Goal: Transaction & Acquisition: Purchase product/service

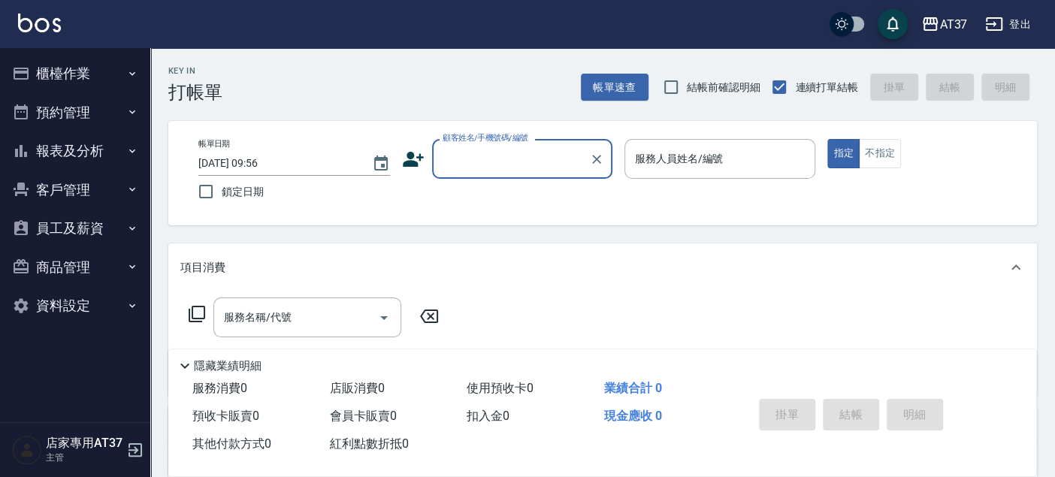
click at [94, 77] on button "櫃檯作業" at bounding box center [75, 73] width 138 height 39
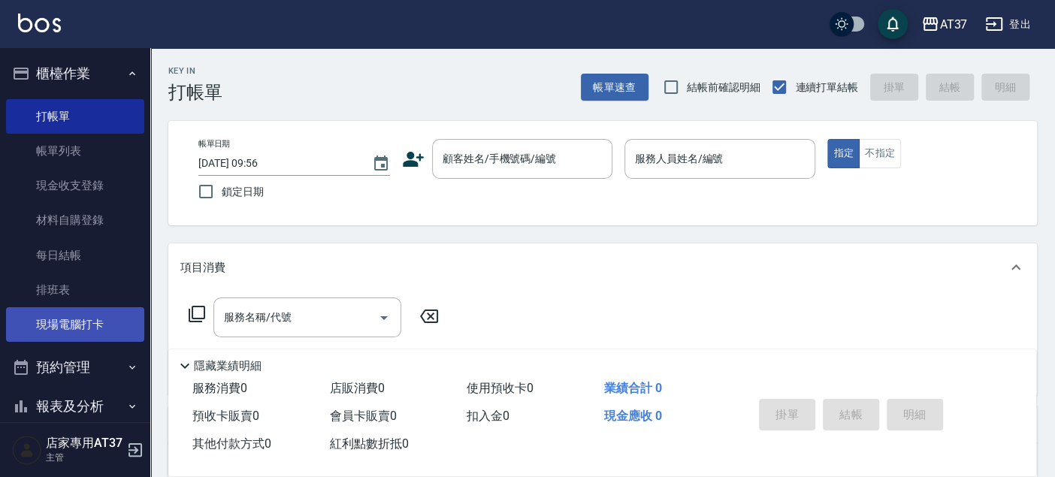
click at [83, 326] on link "現場電腦打卡" at bounding box center [75, 324] width 138 height 35
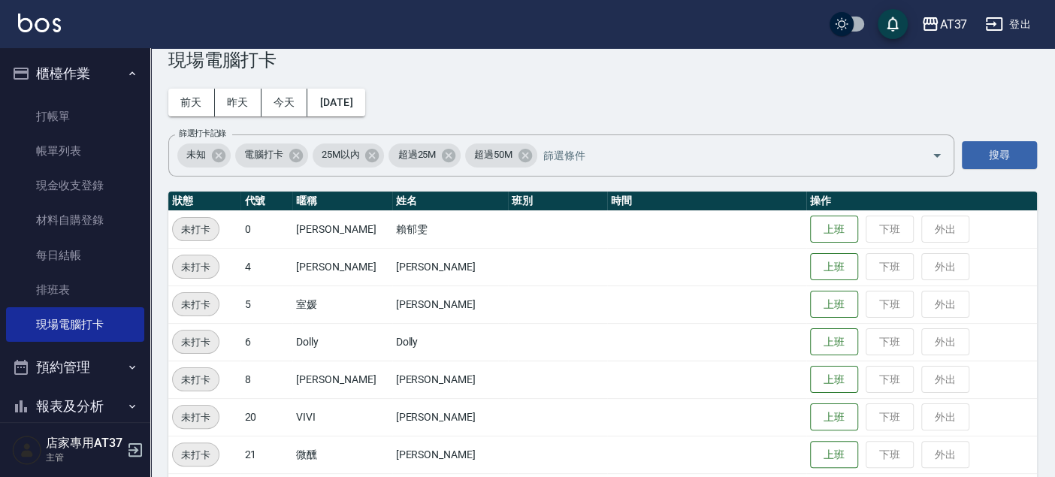
scroll to position [83, 0]
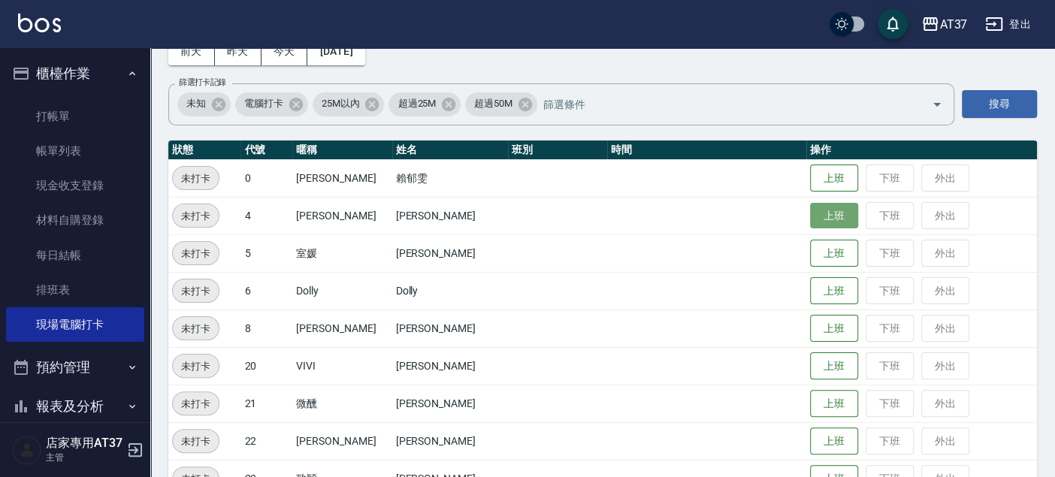
click at [816, 223] on button "上班" at bounding box center [834, 216] width 48 height 26
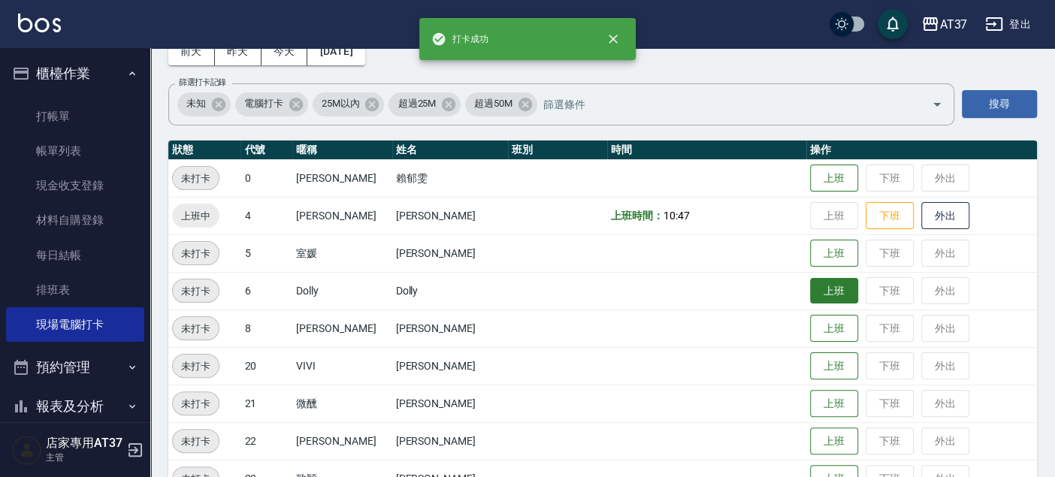
click at [826, 293] on button "上班" at bounding box center [834, 291] width 48 height 26
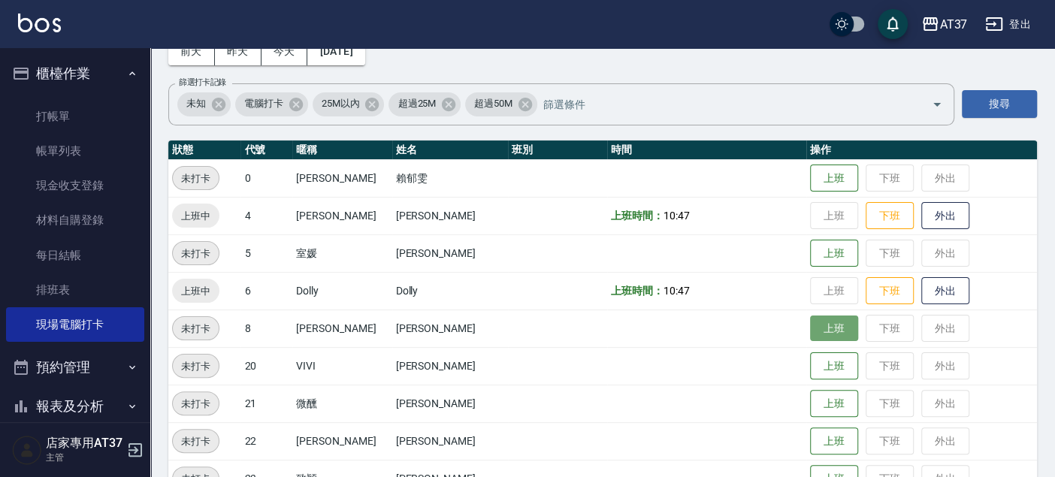
click at [827, 325] on button "上班" at bounding box center [834, 329] width 48 height 26
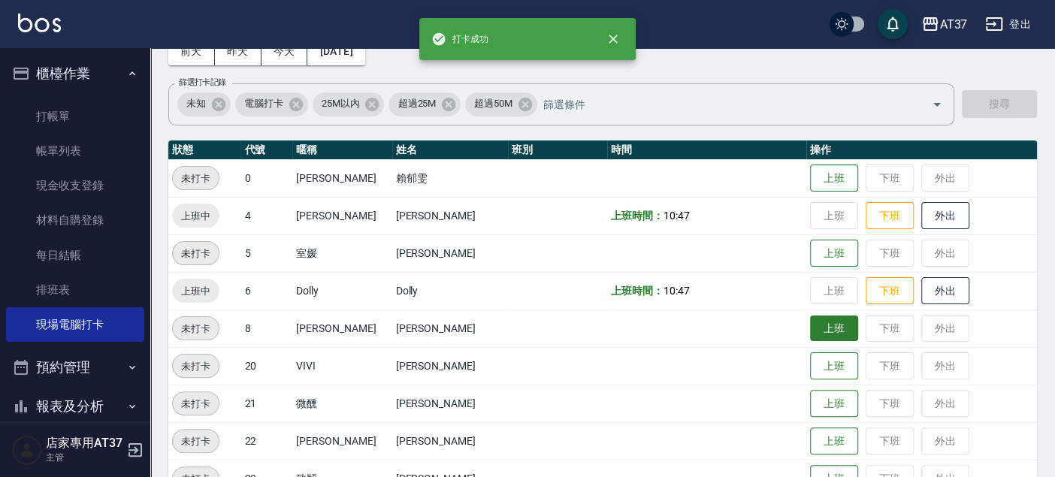
scroll to position [167, 0]
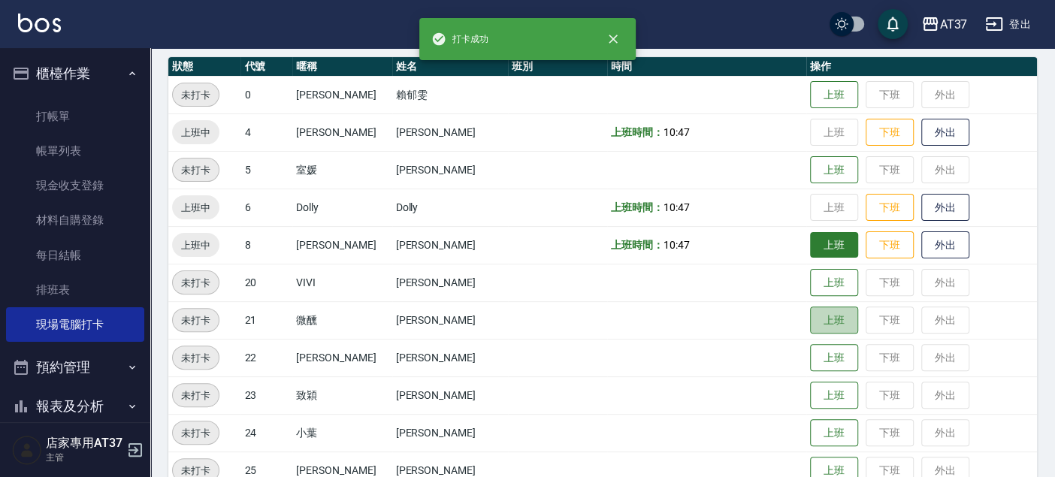
click at [827, 325] on button "上班" at bounding box center [834, 321] width 48 height 28
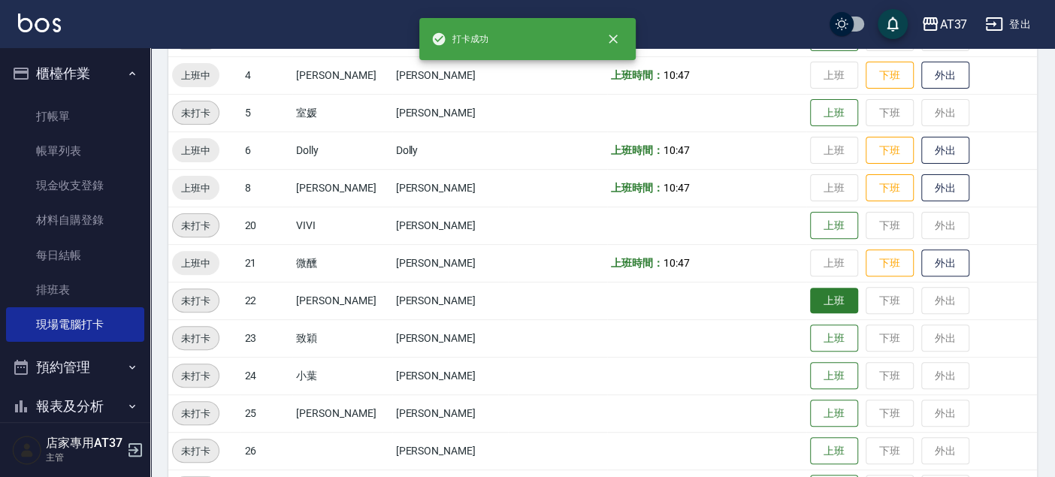
scroll to position [250, 0]
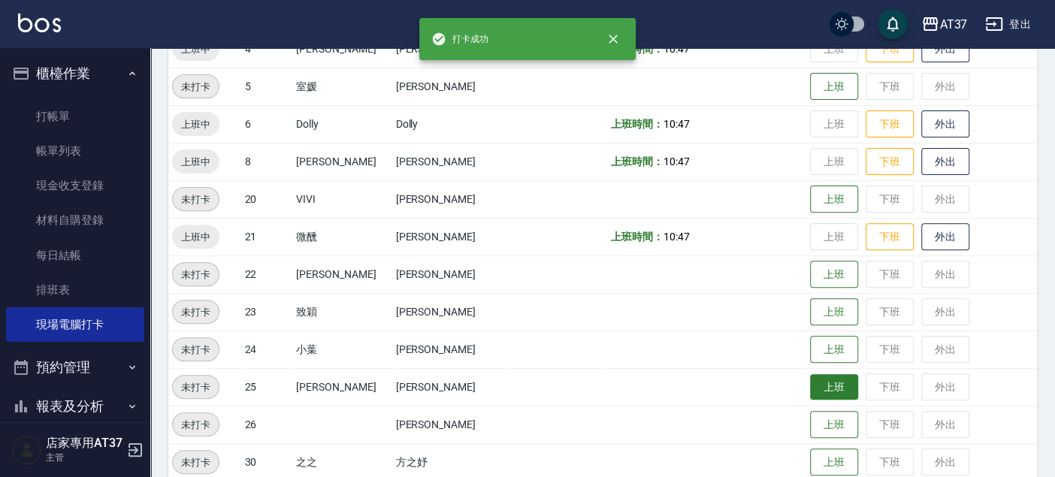
click at [816, 394] on button "上班" at bounding box center [834, 387] width 48 height 26
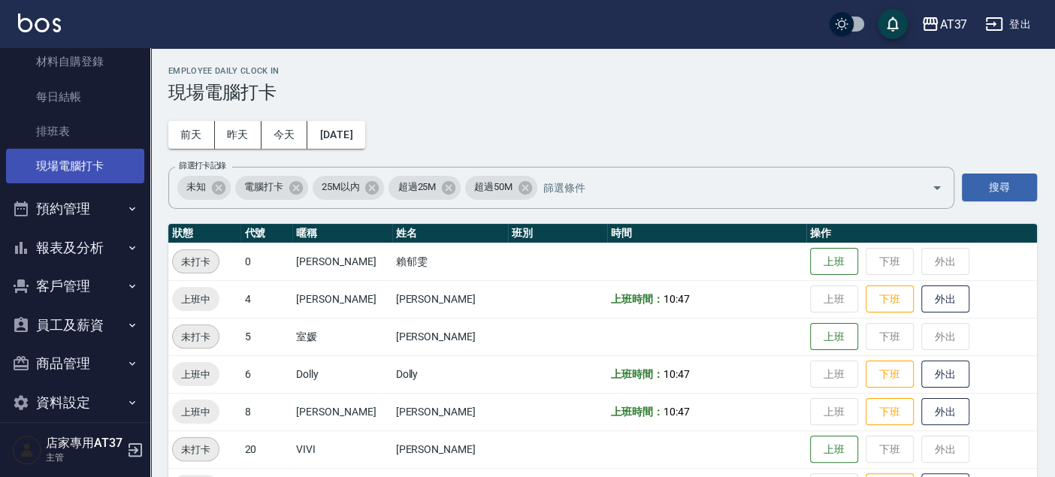
scroll to position [167, 0]
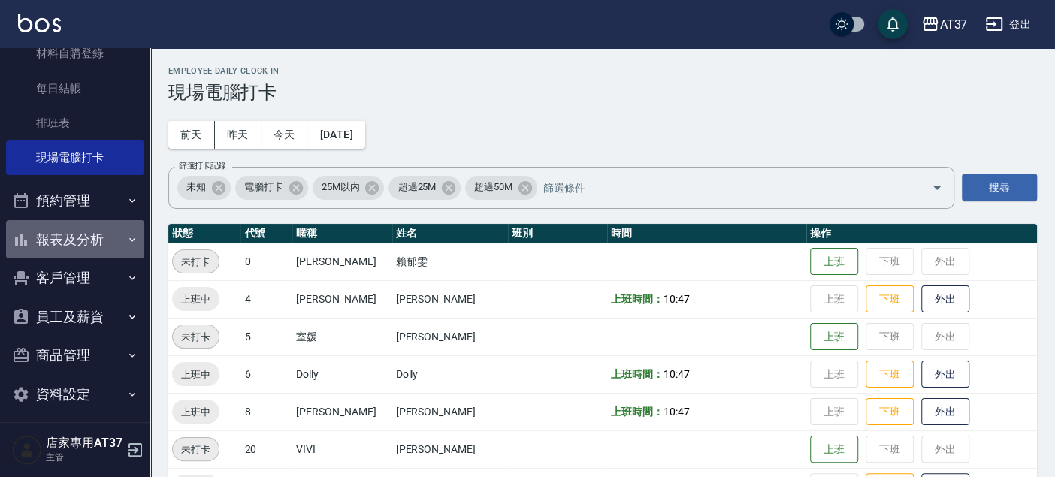
click at [98, 235] on button "報表及分析" at bounding box center [75, 239] width 138 height 39
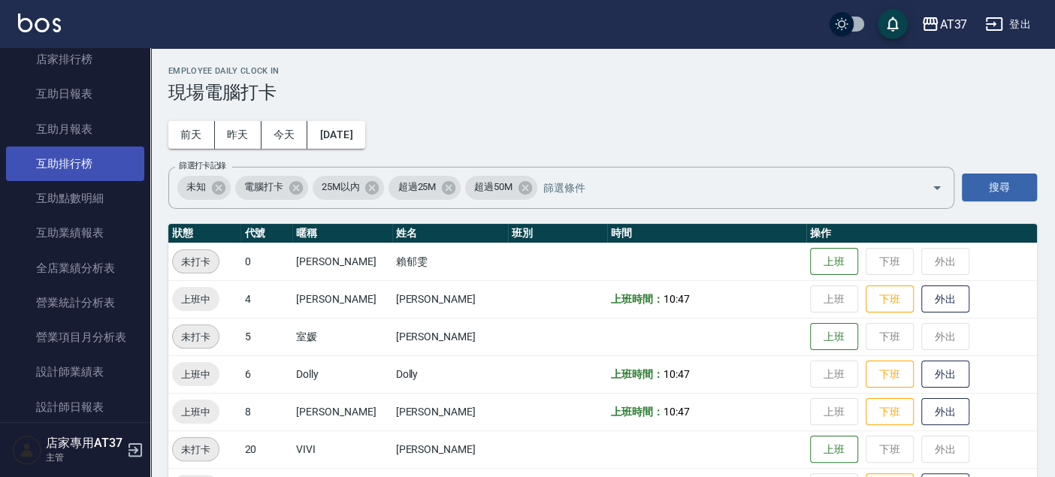
scroll to position [584, 0]
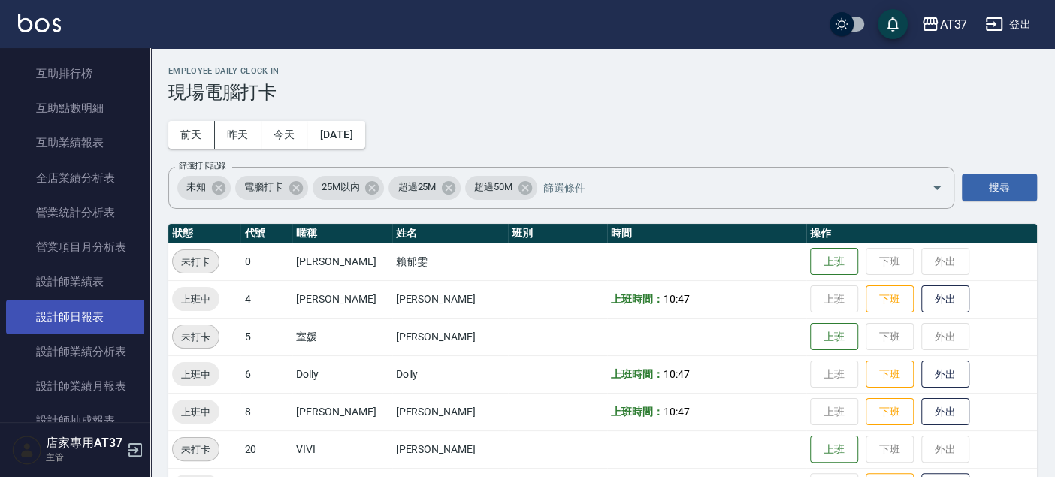
click at [98, 304] on link "設計師日報表" at bounding box center [75, 317] width 138 height 35
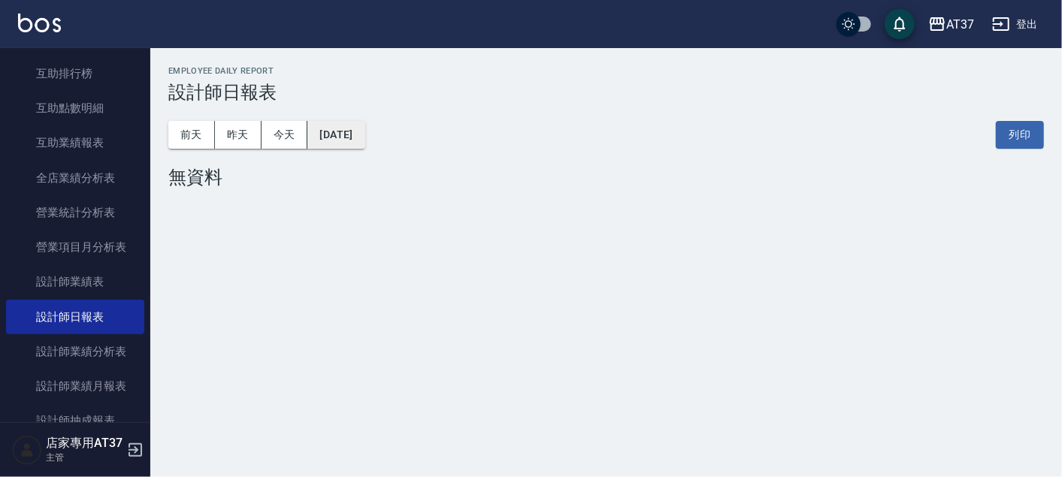
click at [329, 139] on button "[DATE]" at bounding box center [335, 135] width 57 height 28
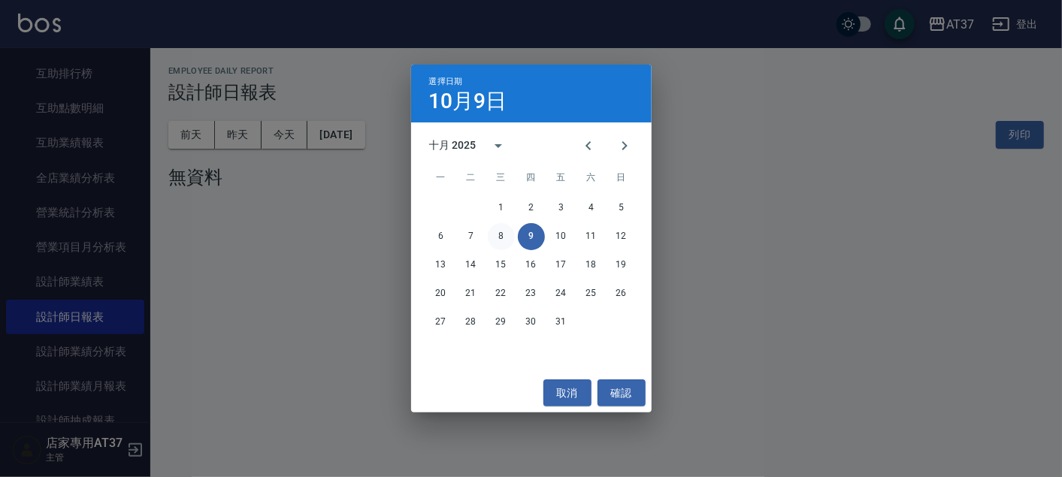
click at [504, 237] on button "8" at bounding box center [501, 236] width 27 height 27
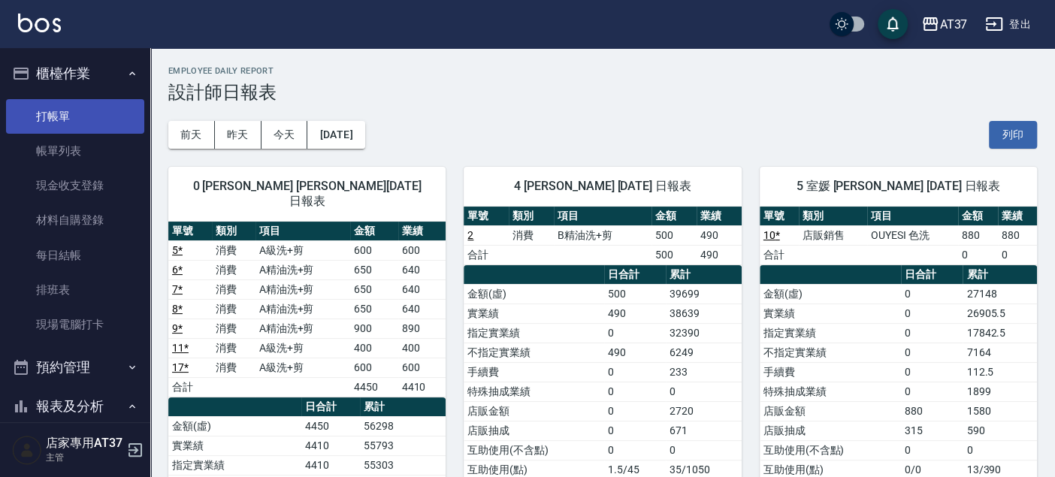
click at [76, 109] on link "打帳單" at bounding box center [75, 116] width 138 height 35
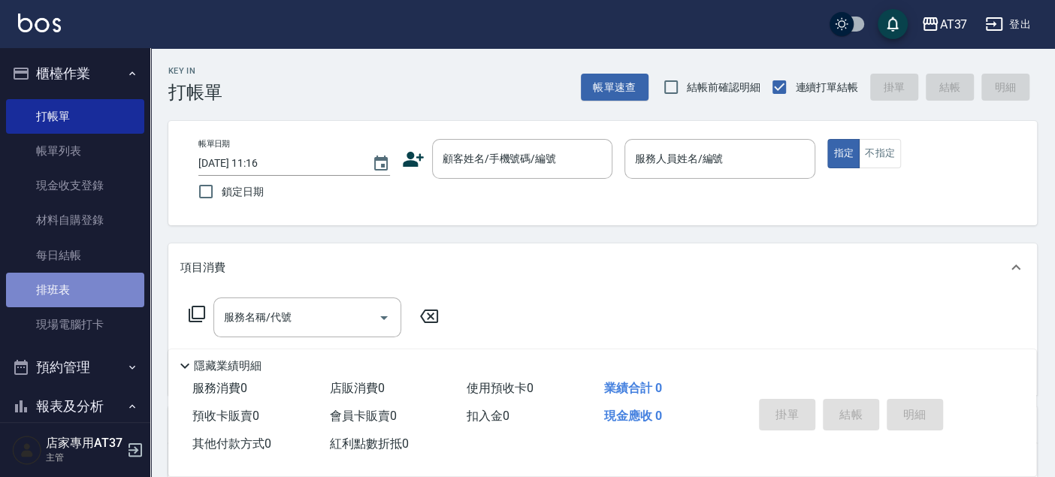
click at [76, 292] on link "排班表" at bounding box center [75, 290] width 138 height 35
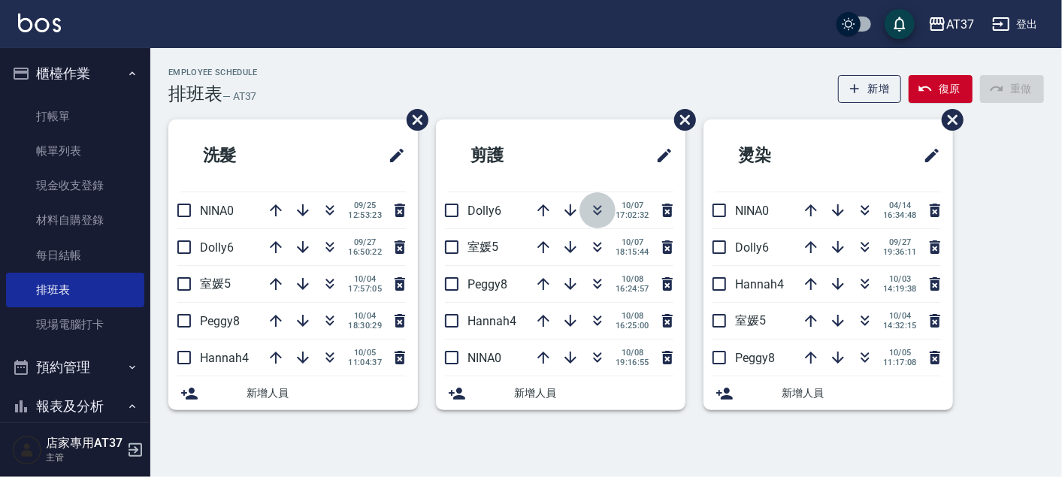
click at [604, 210] on icon "button" at bounding box center [598, 210] width 18 height 18
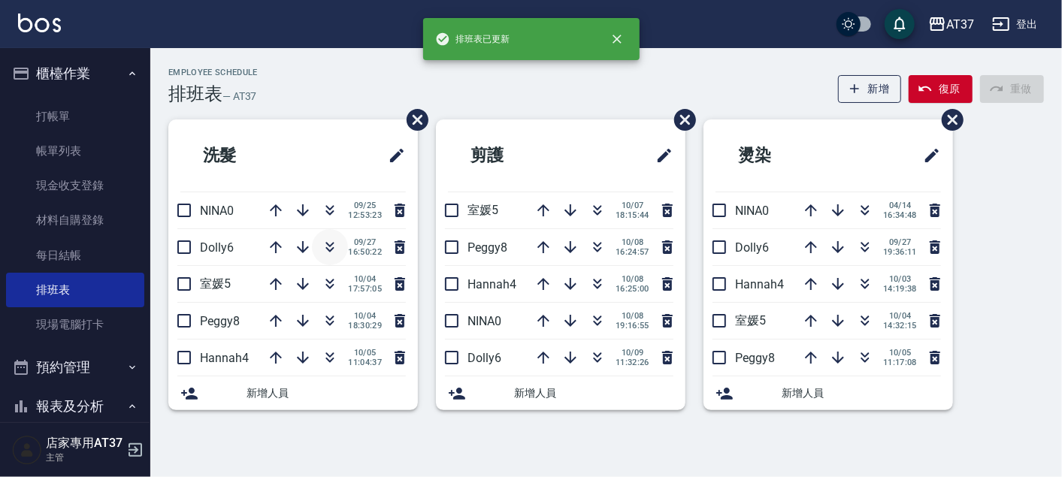
click at [331, 242] on icon "button" at bounding box center [330, 247] width 18 height 18
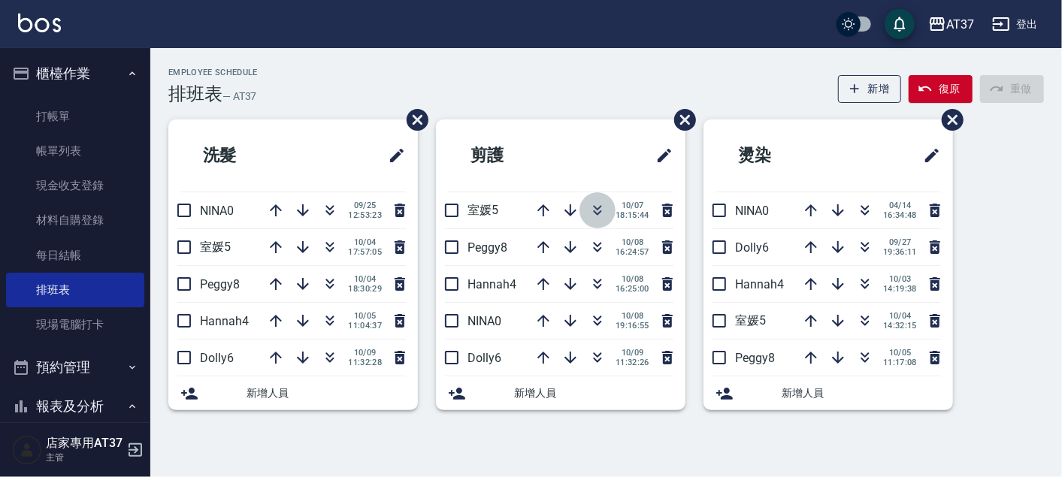
click at [598, 205] on icon "button" at bounding box center [598, 210] width 18 height 18
click at [92, 120] on link "打帳單" at bounding box center [75, 116] width 138 height 35
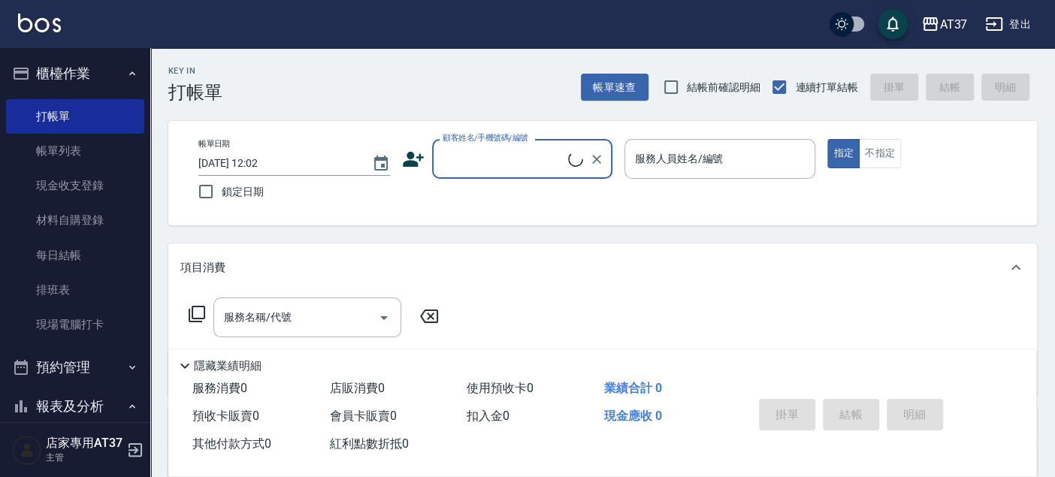
click at [525, 156] on input "顧客姓名/手機號碼/編號" at bounding box center [503, 159] width 129 height 26
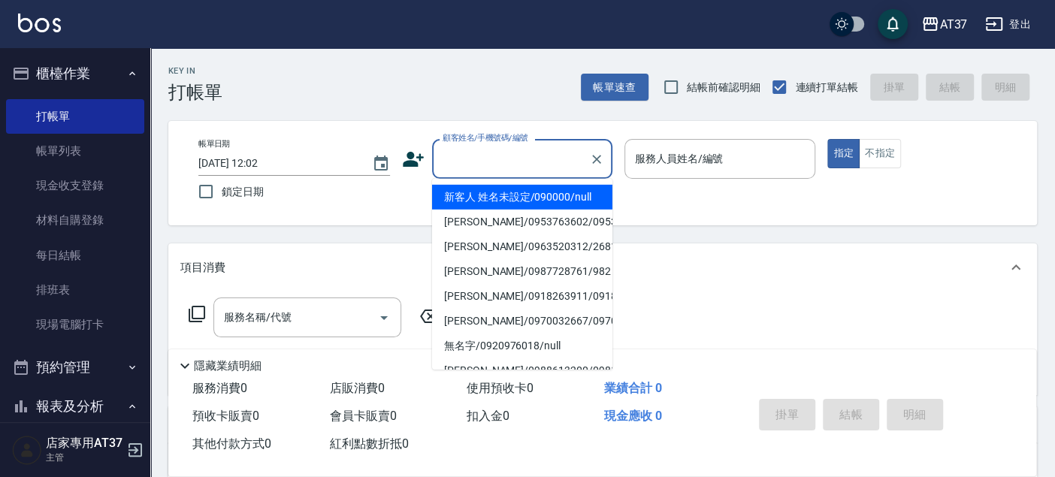
drag, startPoint x: 569, startPoint y: 193, endPoint x: 678, endPoint y: 159, distance: 114.1
click at [574, 195] on li "新客人 姓名未設定/090000/null" at bounding box center [522, 197] width 180 height 25
type input "新客人 姓名未設定/090000/null"
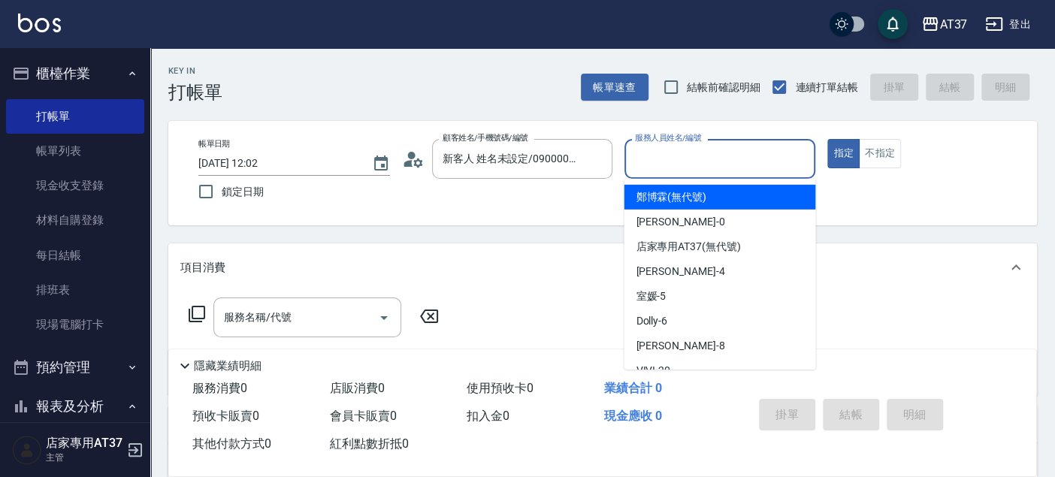
click at [680, 154] on input "服務人員姓名/編號" at bounding box center [720, 159] width 178 height 26
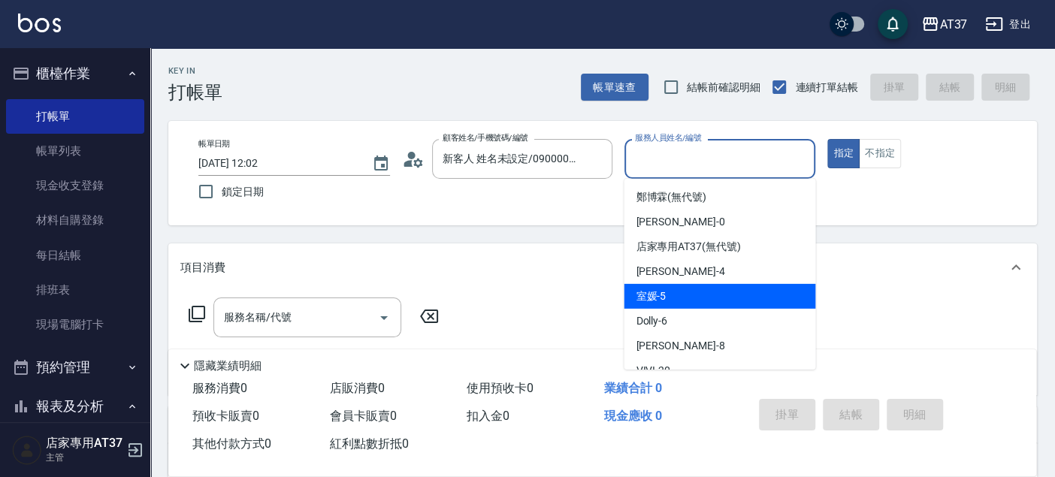
click at [751, 295] on div "室媛 -5" at bounding box center [720, 296] width 192 height 25
type input "室媛-5"
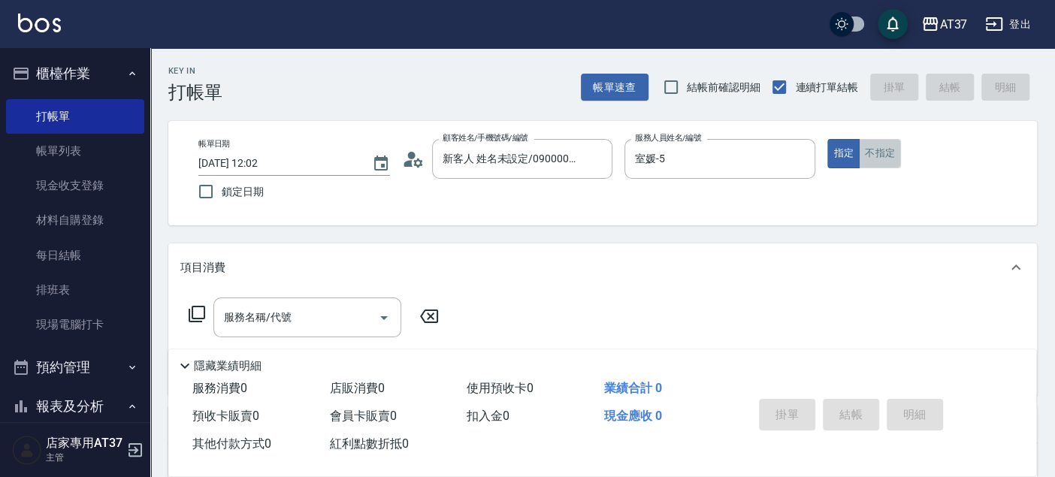
click at [876, 167] on button "不指定" at bounding box center [880, 153] width 42 height 29
drag, startPoint x: 344, startPoint y: 327, endPoint x: 337, endPoint y: 346, distance: 20.2
click at [343, 327] on input "服務名稱/代號" at bounding box center [296, 317] width 152 height 26
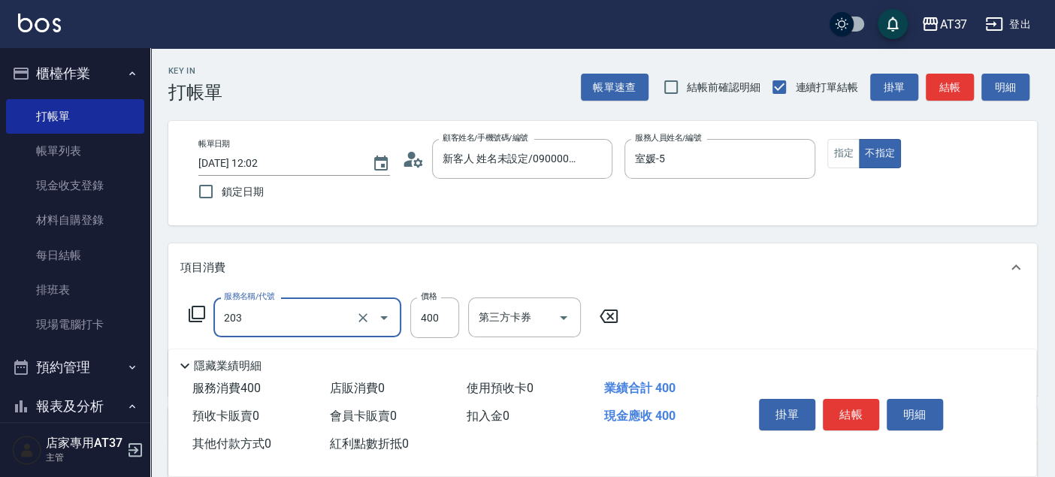
type input "B級洗+剪(203)"
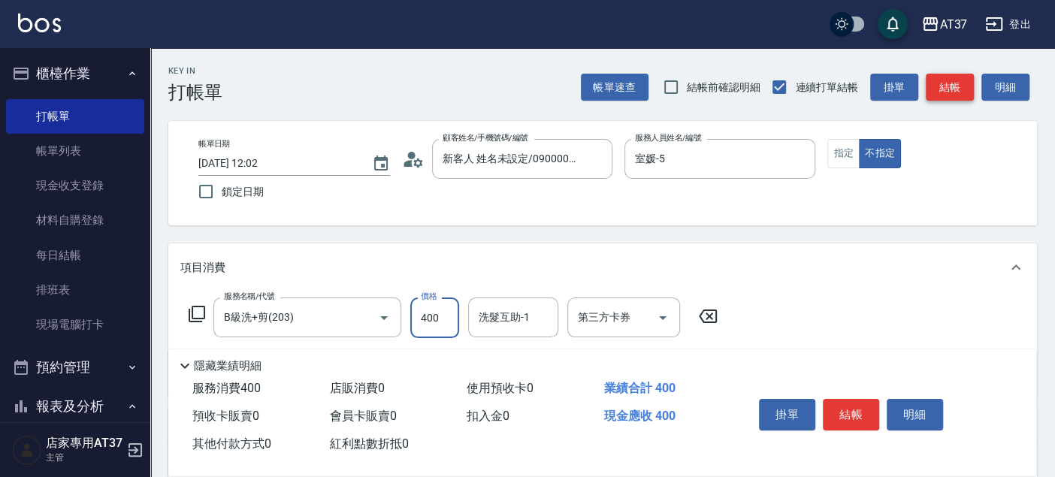
click at [940, 84] on button "結帳" at bounding box center [950, 88] width 48 height 28
